Goal: Task Accomplishment & Management: Manage account settings

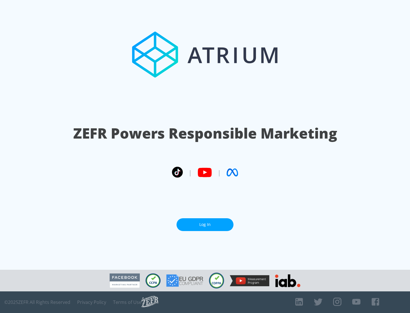
click at [205, 224] on link "Log In" at bounding box center [204, 224] width 57 height 13
